Goal: Information Seeking & Learning: Check status

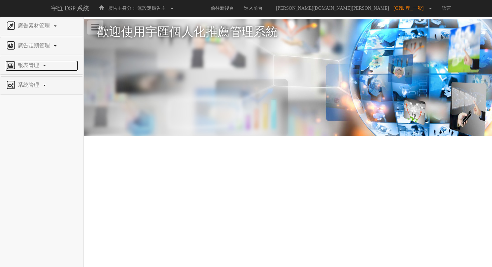
click at [28, 65] on span "報表管理" at bounding box center [29, 65] width 26 height 6
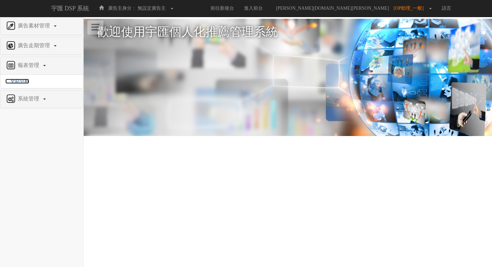
click at [26, 79] on span "全站分析" at bounding box center [17, 81] width 24 height 5
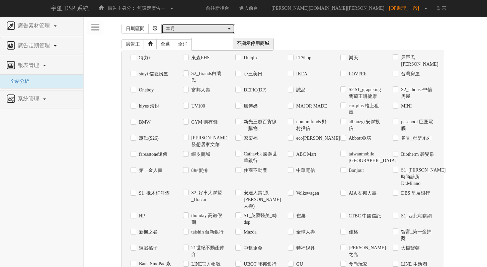
click at [183, 30] on div "本月" at bounding box center [196, 28] width 61 height 7
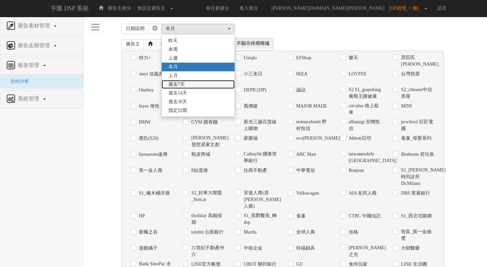
click at [177, 83] on span "過去7天" at bounding box center [176, 84] width 16 height 7
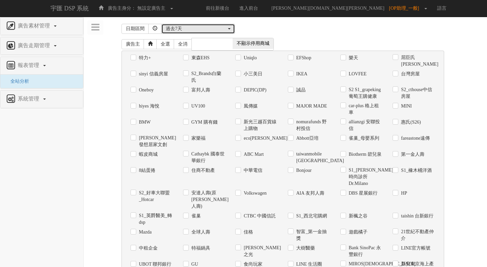
click at [212, 26] on div "過去7天" at bounding box center [196, 28] width 61 height 7
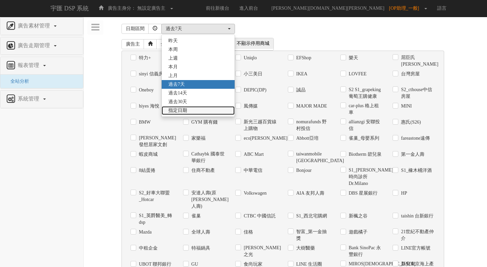
click at [191, 113] on link "指定日期" at bounding box center [198, 110] width 73 height 9
select select "Custom"
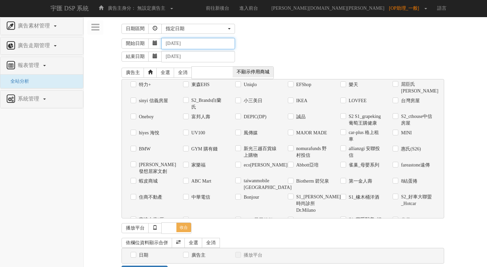
click at [196, 45] on input "[DATE]" at bounding box center [198, 43] width 74 height 11
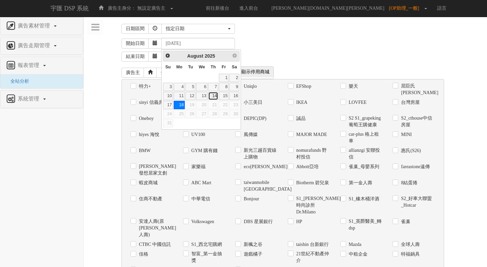
click at [211, 95] on link "14" at bounding box center [213, 96] width 10 height 8
type input "[DATE]"
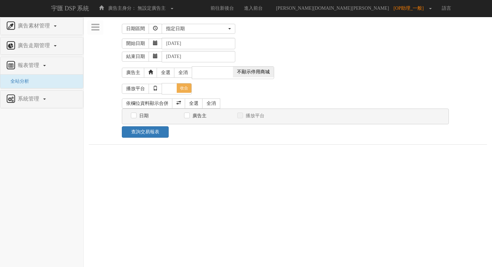
click at [307, 44] on div "開始日期 [DATE]" at bounding box center [304, 43] width 365 height 11
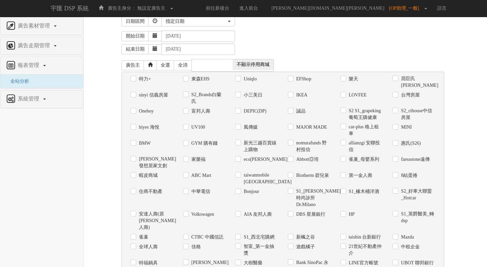
scroll to position [8, 0]
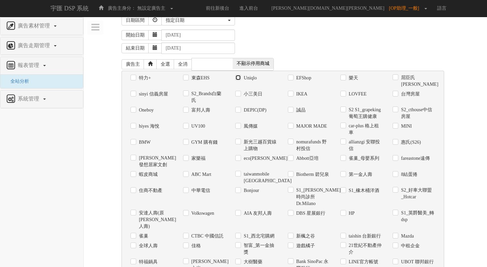
click at [238, 76] on input "Uniqlo" at bounding box center [237, 78] width 4 height 4
checkbox input "true"
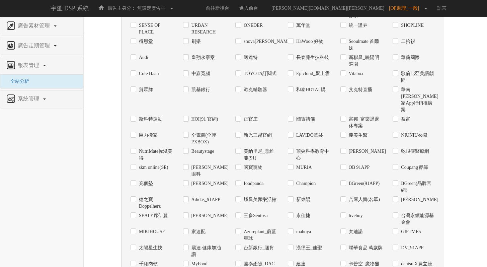
scroll to position [542, 0]
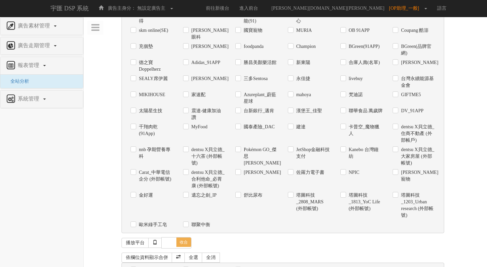
click at [133, 267] on input "日期" at bounding box center [133, 269] width 4 height 4
checkbox input "true"
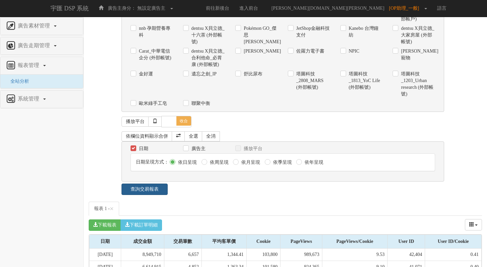
scroll to position [699, 0]
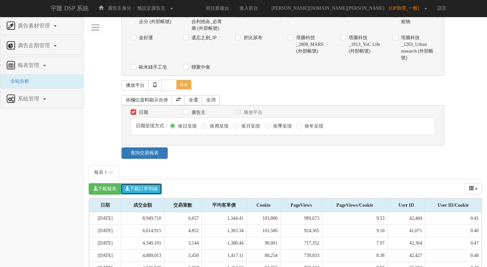
click at [145, 183] on button "下載訂單明細" at bounding box center [140, 188] width 41 height 11
click at [387, 4] on link "[PERSON_NAME][DOMAIN_NAME][PERSON_NAME] [OP助理_一般]" at bounding box center [347, 8] width 169 height 17
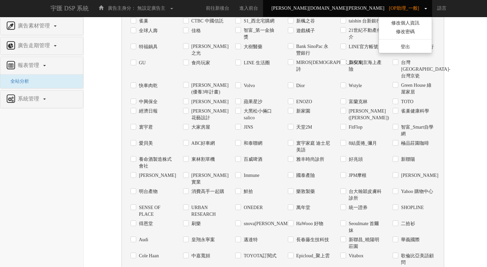
scroll to position [0, 0]
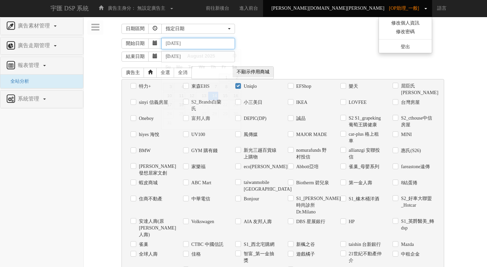
click at [198, 47] on input "[DATE]" at bounding box center [198, 43] width 74 height 11
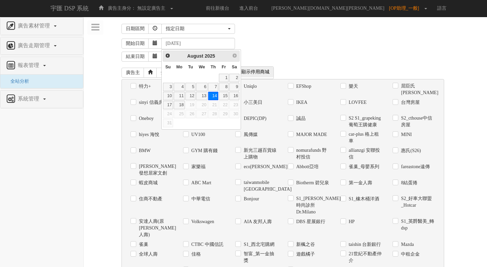
click at [169, 55] on span "Prev" at bounding box center [167, 55] width 5 height 5
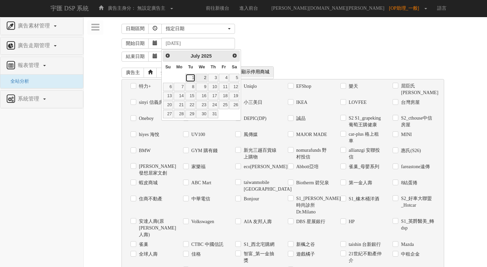
click at [195, 78] on link "1" at bounding box center [190, 78] width 10 height 8
type input "[DATE]"
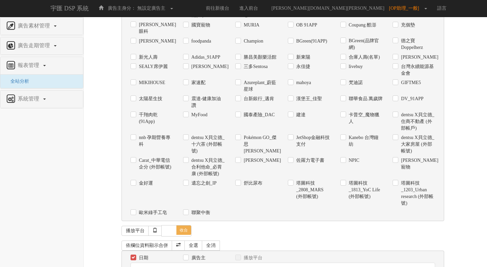
scroll to position [730, 0]
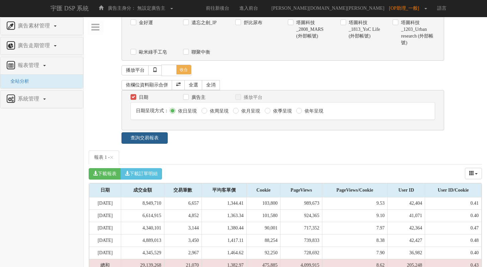
click at [161, 132] on link "查詢交易報表" at bounding box center [144, 137] width 46 height 11
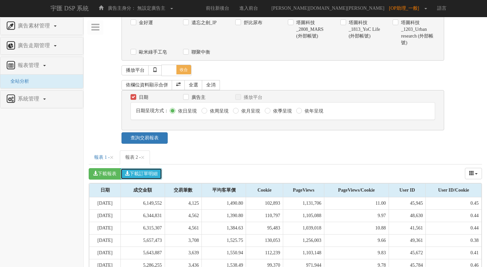
click at [148, 168] on button "下載訂單明細" at bounding box center [140, 173] width 41 height 11
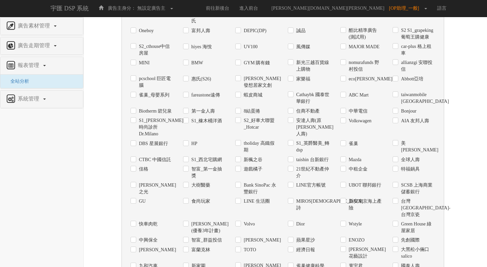
scroll to position [0, 0]
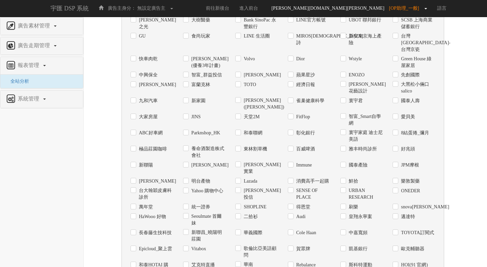
scroll to position [273, 0]
